Goal: Check status

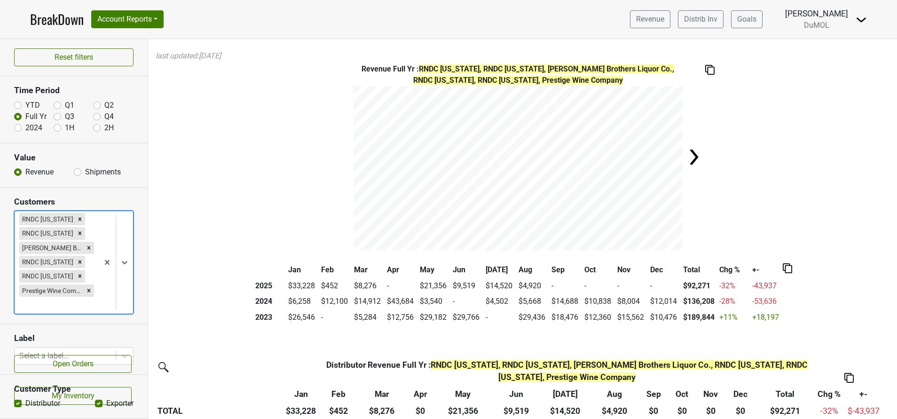
scroll to position [292, 0]
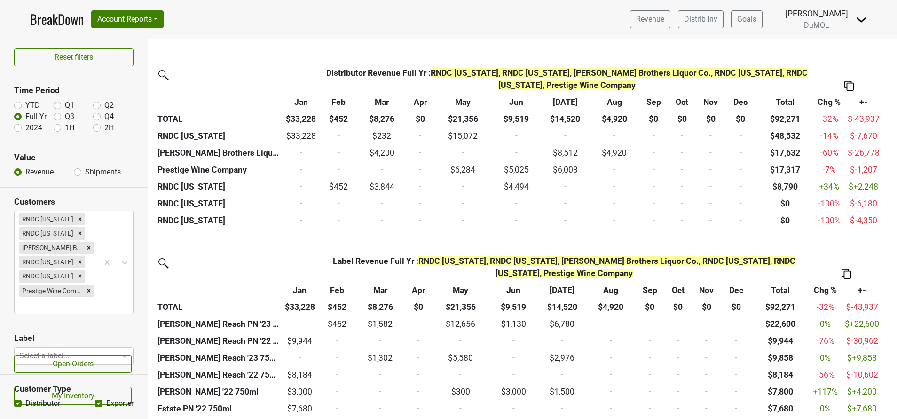
click at [25, 129] on label "2024" at bounding box center [33, 127] width 17 height 11
click at [19, 129] on input "2024" at bounding box center [18, 126] width 8 height 9
radio input "true"
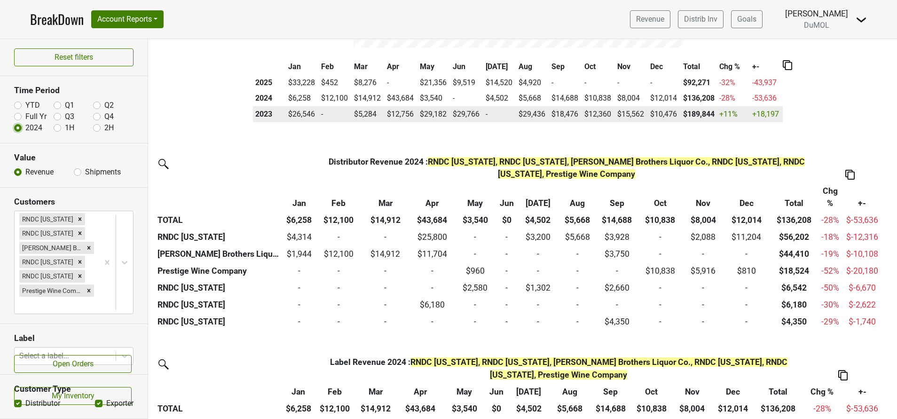
scroll to position [204, 0]
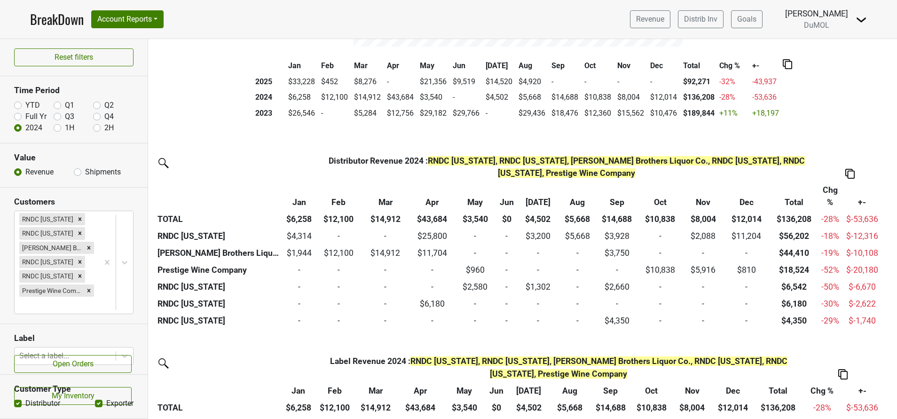
click at [25, 105] on label "YTD" at bounding box center [32, 105] width 15 height 11
click at [17, 105] on input "YTD" at bounding box center [18, 104] width 8 height 9
radio input "true"
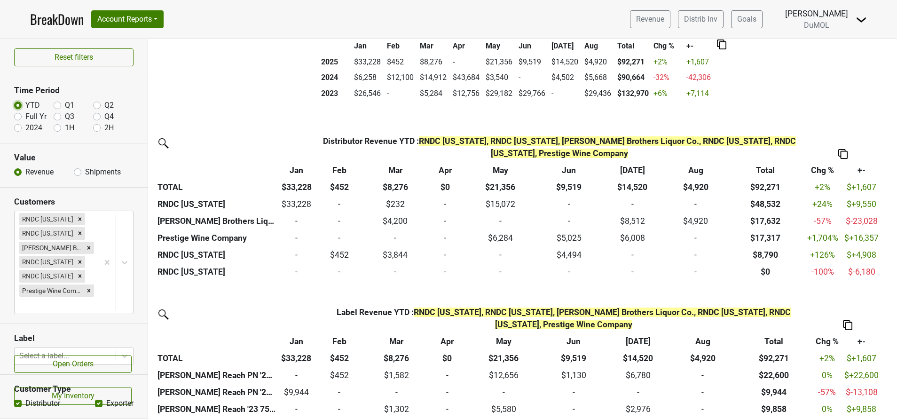
scroll to position [223, 0]
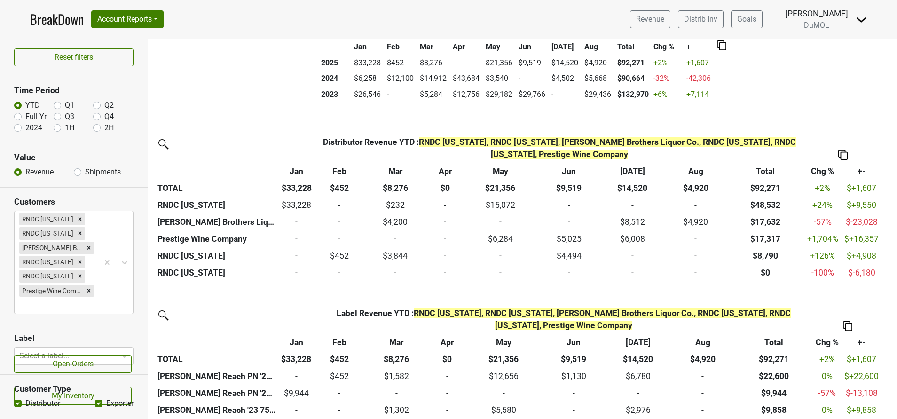
click at [25, 127] on label "2024" at bounding box center [33, 127] width 17 height 11
click at [17, 127] on input "2024" at bounding box center [18, 126] width 8 height 9
radio input "true"
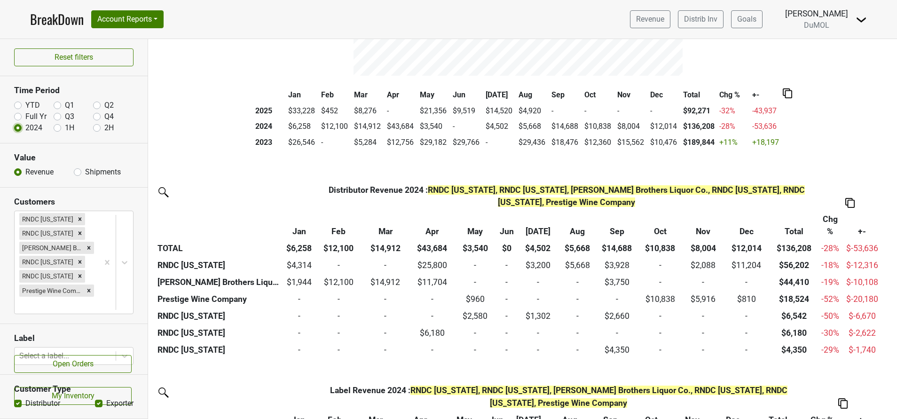
scroll to position [185, 0]
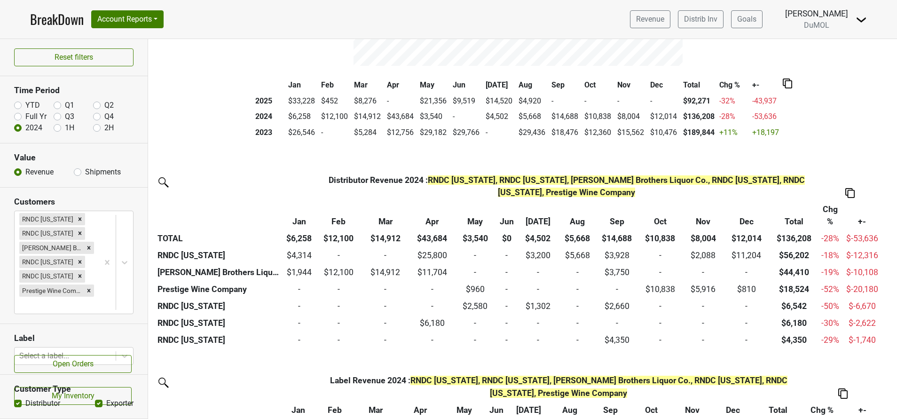
click at [25, 107] on label "YTD" at bounding box center [32, 105] width 15 height 11
click at [18, 107] on input "YTD" at bounding box center [18, 104] width 8 height 9
radio input "true"
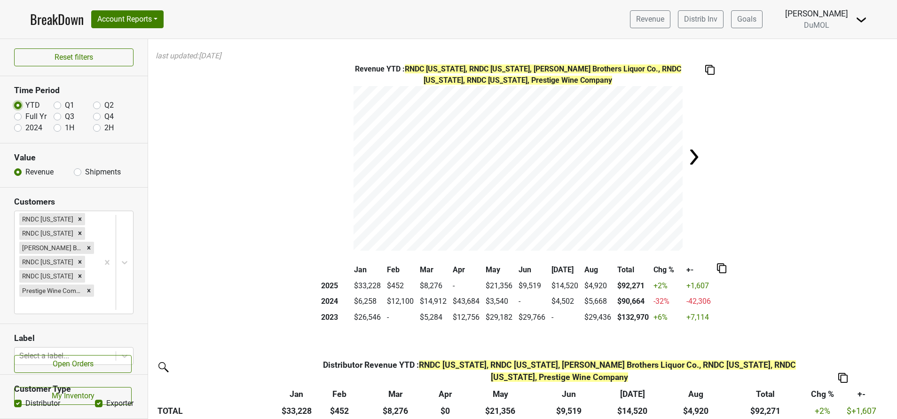
scroll to position [127, 0]
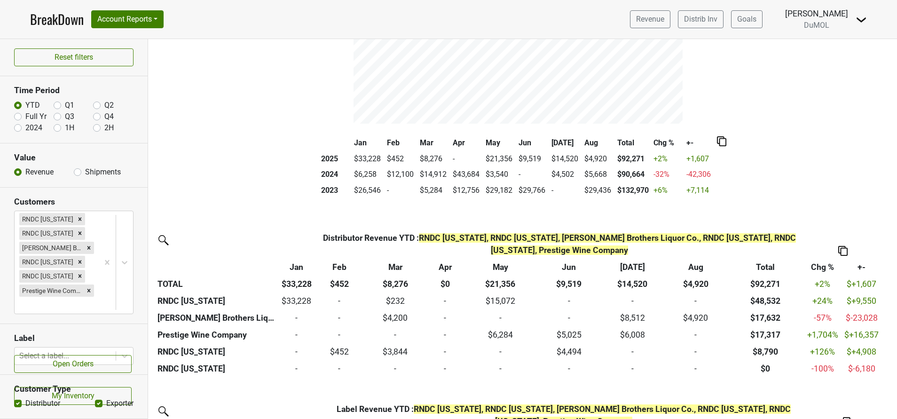
click at [216, 178] on div "Jan Feb Mar Apr May Jun [DATE] Aug Total Chg % +- 2025 $33,228 $452 $8,276 - $2…" at bounding box center [522, 170] width 726 height 71
click at [25, 126] on label "2024" at bounding box center [33, 127] width 17 height 11
click at [16, 126] on input "2024" at bounding box center [18, 126] width 8 height 9
radio input "true"
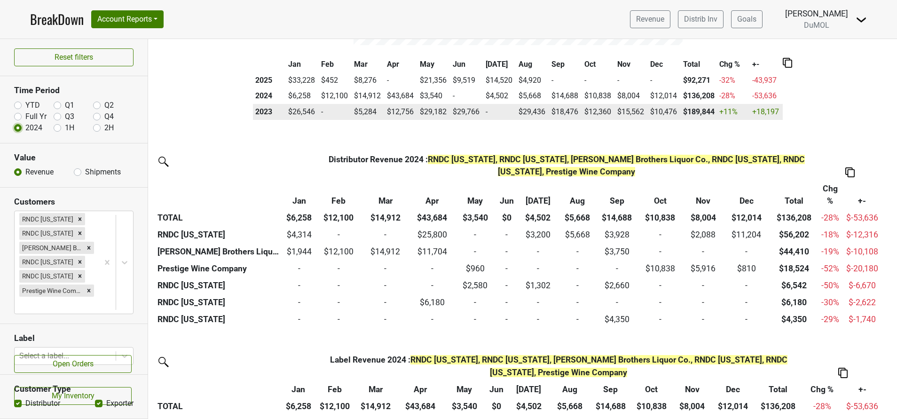
scroll to position [209, 0]
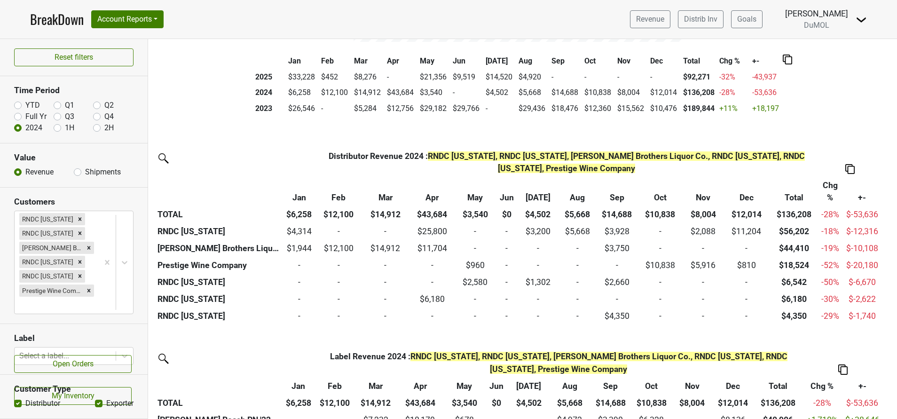
click at [25, 106] on label "YTD" at bounding box center [32, 105] width 15 height 11
click at [18, 106] on input "YTD" at bounding box center [18, 104] width 8 height 9
radio input "true"
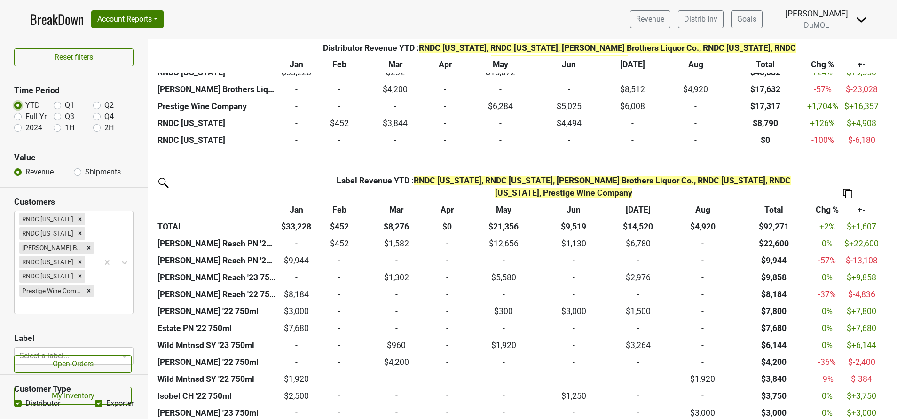
scroll to position [354, 0]
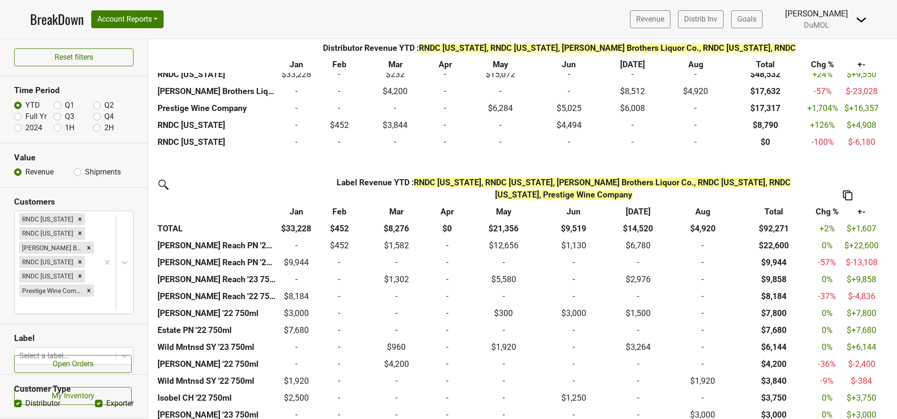
click at [25, 131] on label "2024" at bounding box center [33, 127] width 17 height 11
click at [18, 131] on input "2024" at bounding box center [18, 126] width 8 height 9
radio input "true"
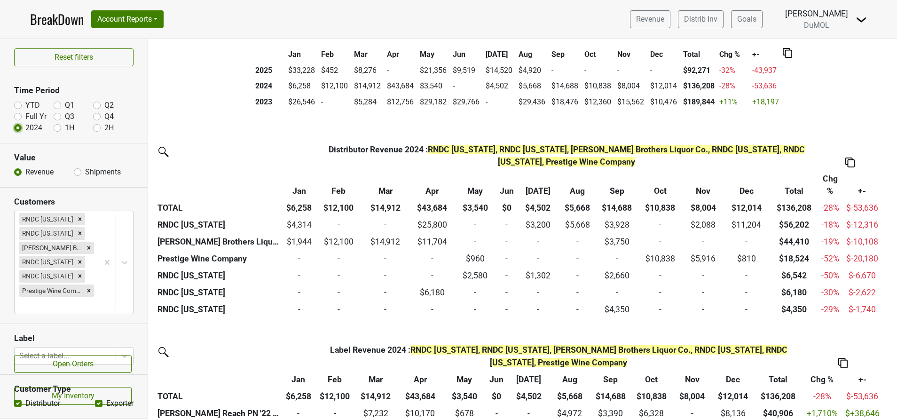
scroll to position [227, 0]
